Goal: Transaction & Acquisition: Purchase product/service

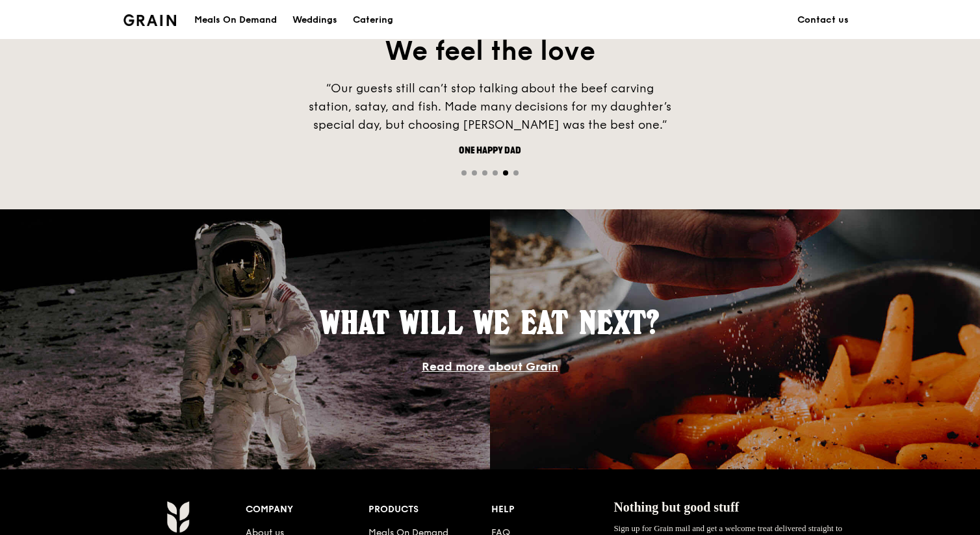
scroll to position [1176, 0]
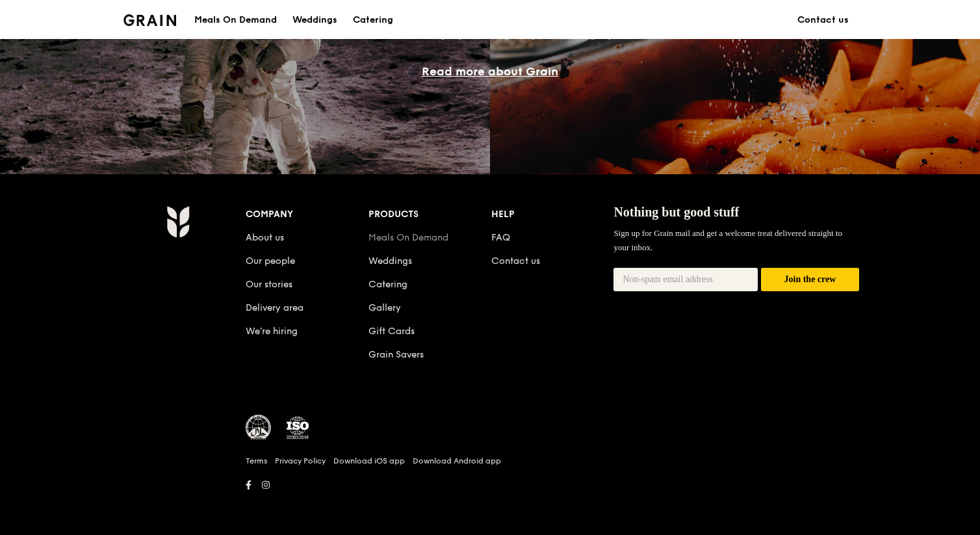
click at [385, 240] on link "Meals On Demand" at bounding box center [409, 237] width 80 height 11
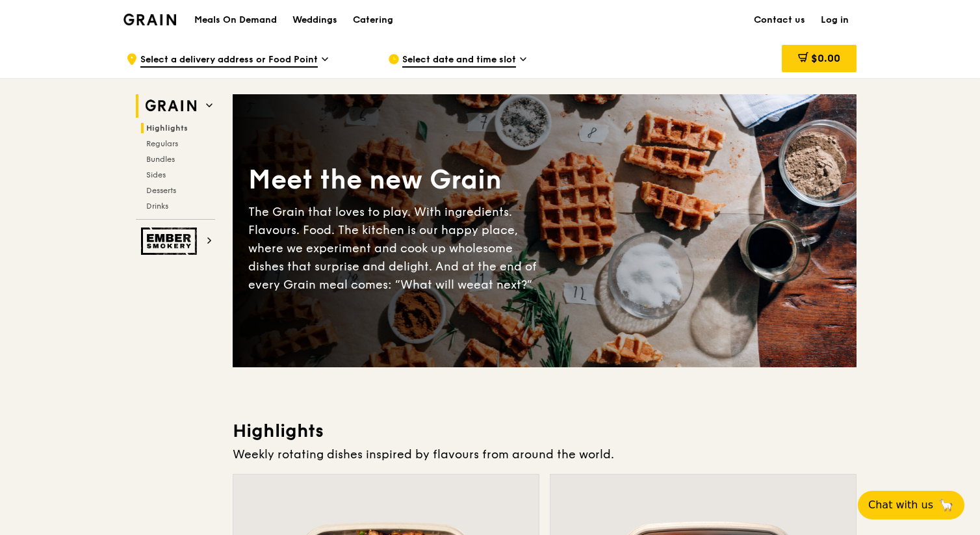
click at [185, 104] on img at bounding box center [171, 105] width 60 height 23
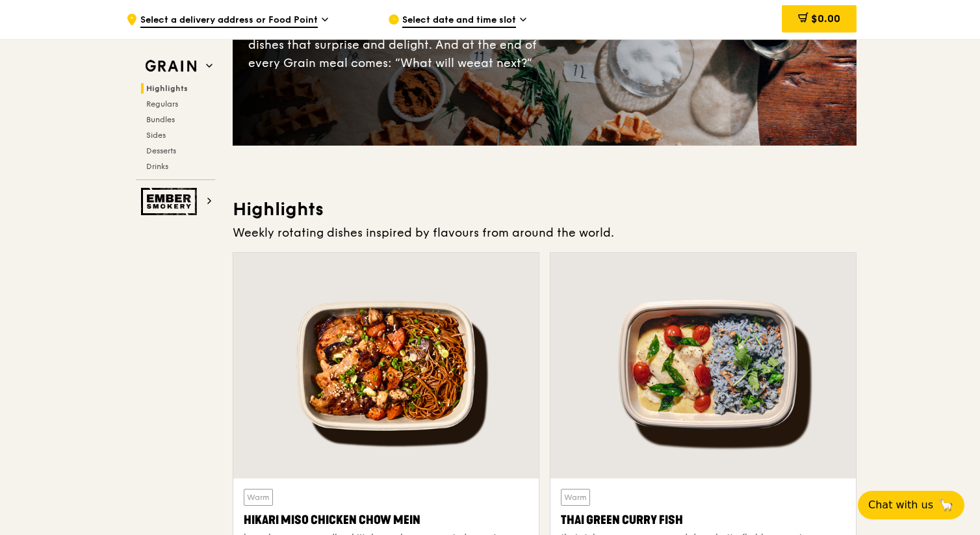
scroll to position [195, 0]
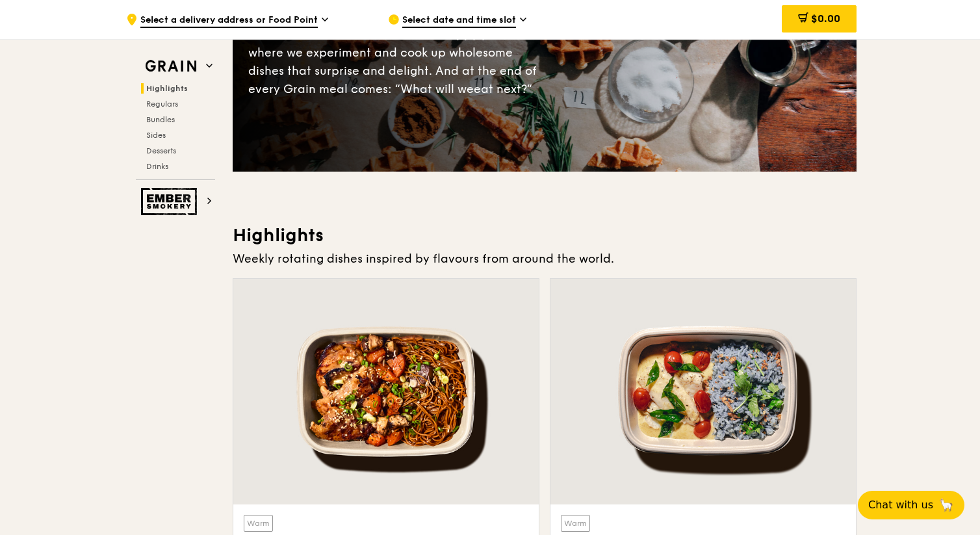
click at [436, 15] on span "Select date and time slot" at bounding box center [459, 21] width 114 height 14
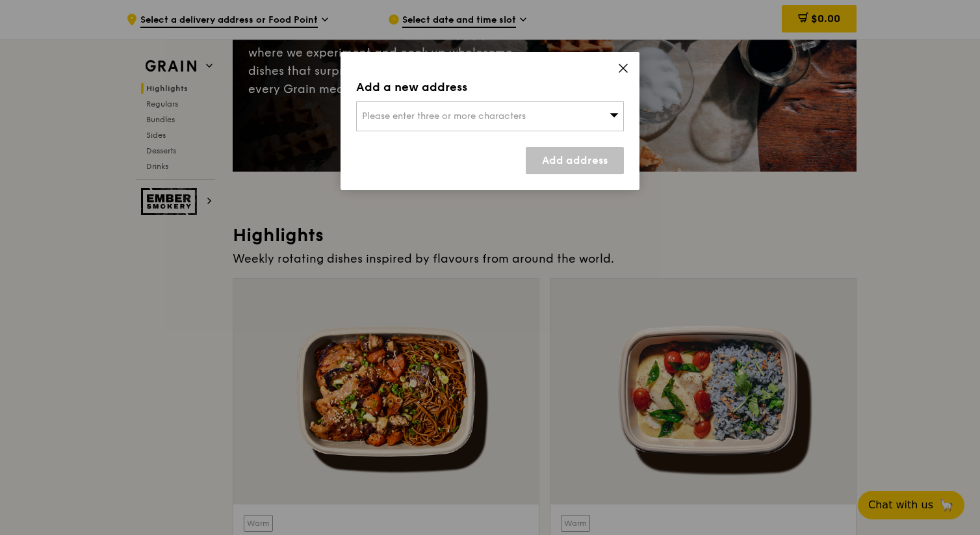
click at [623, 65] on icon at bounding box center [623, 68] width 12 height 12
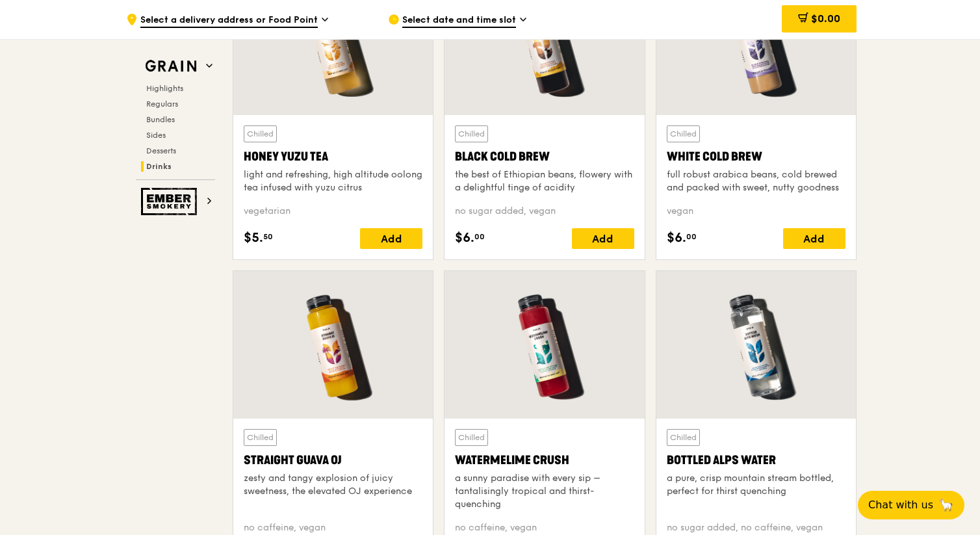
scroll to position [5392, 0]
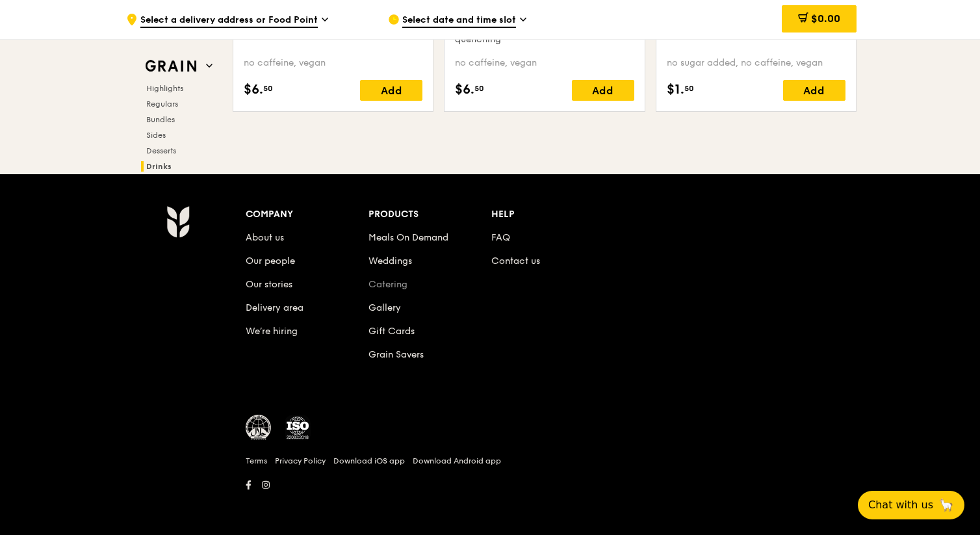
click at [390, 285] on link "Catering" at bounding box center [388, 284] width 39 height 11
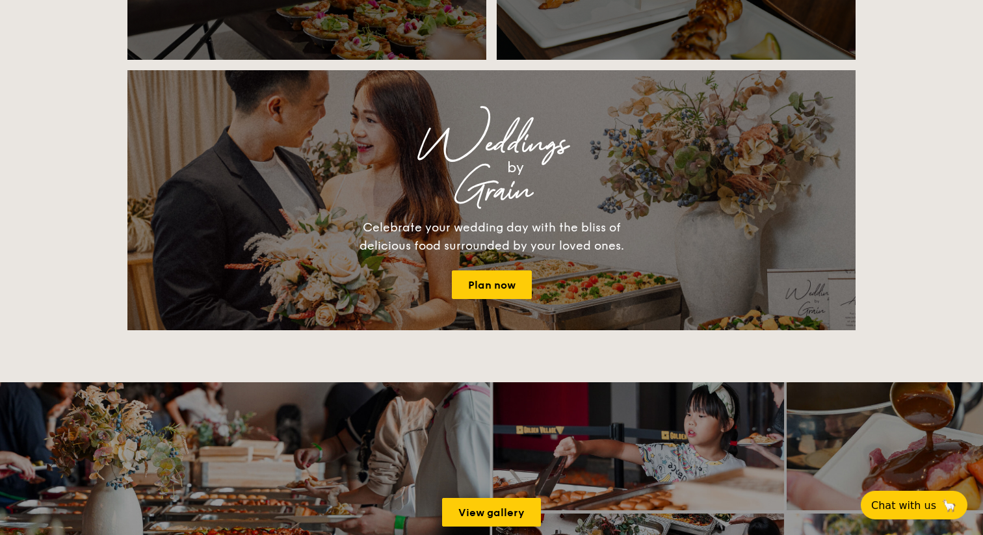
scroll to position [1664, 0]
